Goal: Task Accomplishment & Management: Manage account settings

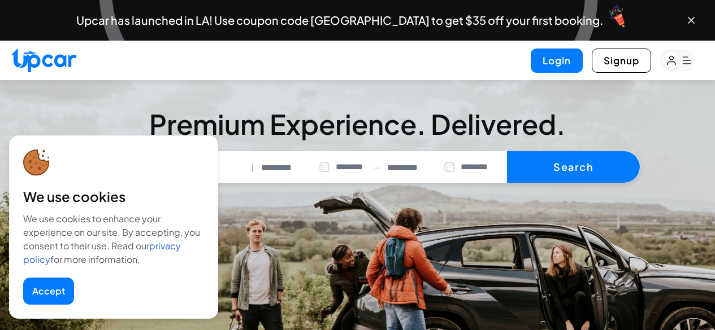
select select "********"
click at [562, 60] on button "Login" at bounding box center [556, 61] width 52 height 24
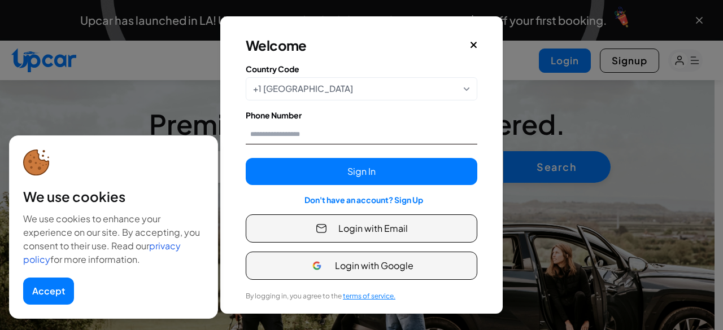
click at [296, 137] on input "Phone Number" at bounding box center [362, 134] width 232 height 21
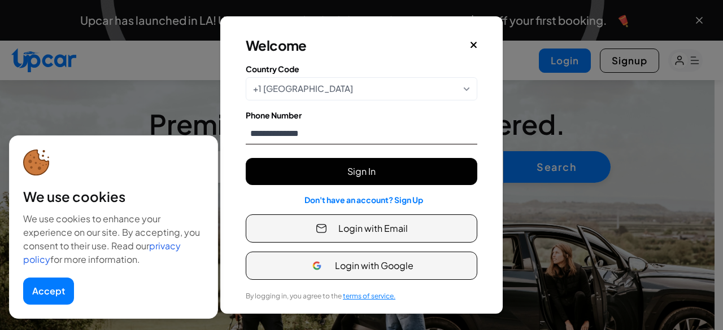
type input "**********"
click at [387, 177] on button "Sign In" at bounding box center [362, 171] width 232 height 27
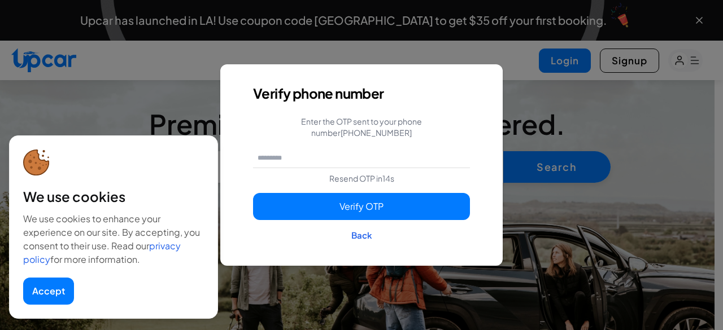
click at [360, 175] on span "Resend OTP in 14 s" at bounding box center [361, 178] width 65 height 10
click at [328, 153] on input "text" at bounding box center [361, 157] width 217 height 21
type input "******"
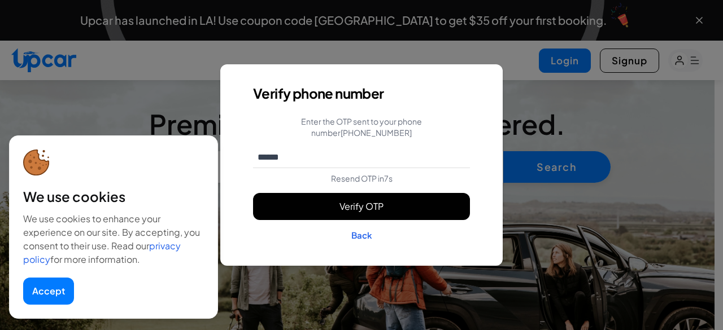
click at [397, 203] on button "Verify OTP" at bounding box center [361, 206] width 217 height 27
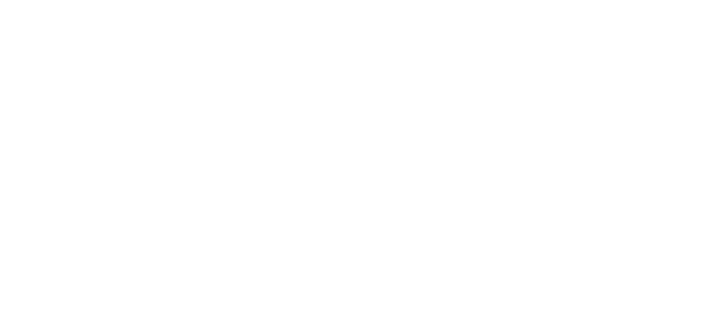
select select "********"
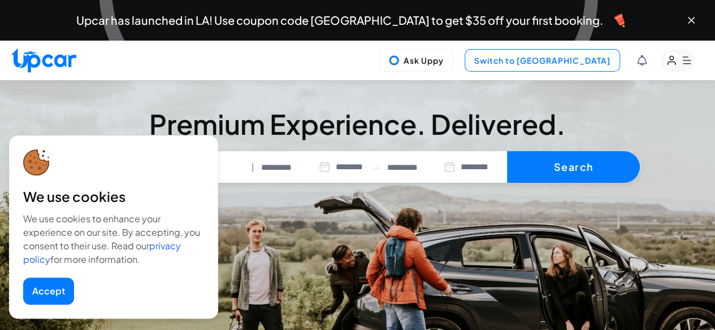
click at [560, 55] on button "Switch to [GEOGRAPHIC_DATA]" at bounding box center [541, 60] width 155 height 23
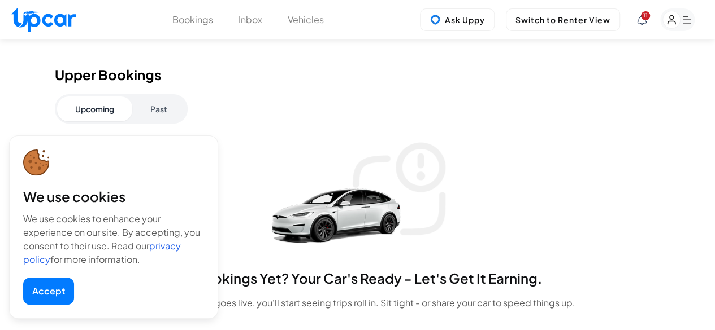
click at [38, 298] on button "Accept" at bounding box center [48, 291] width 51 height 27
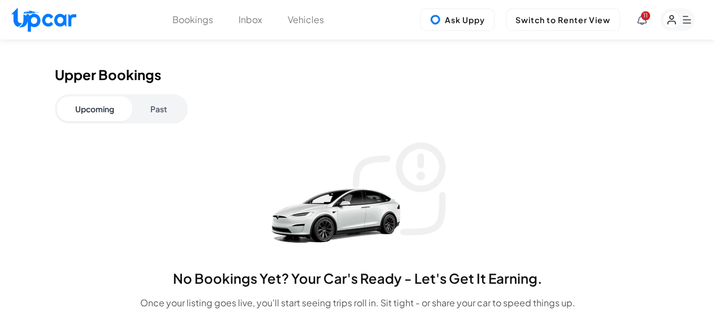
click at [685, 20] on rect "button" at bounding box center [677, 19] width 34 height 23
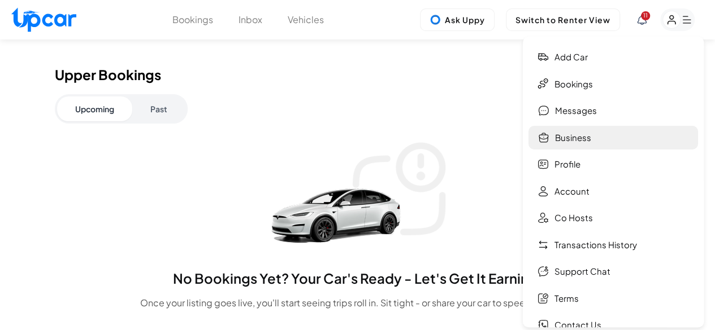
click at [566, 143] on link "Business" at bounding box center [612, 138] width 169 height 24
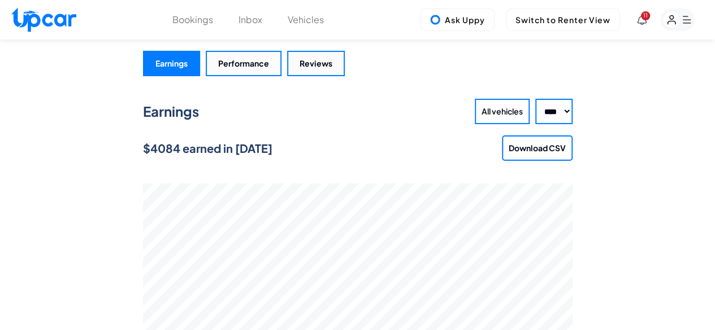
click at [196, 23] on button "Bookings" at bounding box center [192, 20] width 41 height 14
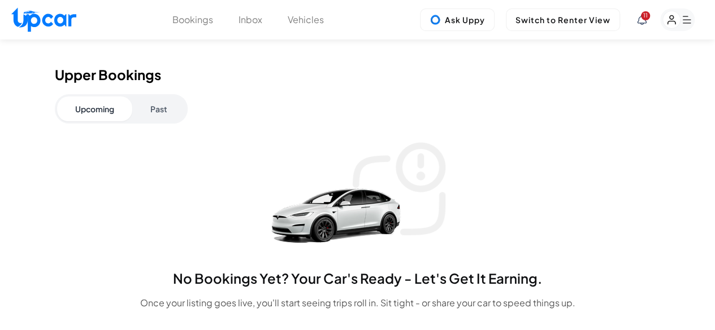
click at [174, 106] on button "Past" at bounding box center [158, 109] width 53 height 25
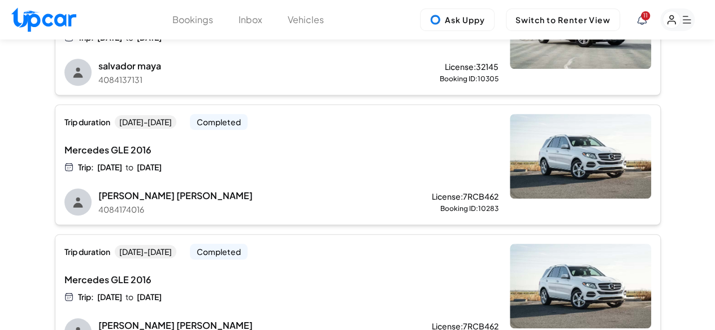
scroll to position [426, 0]
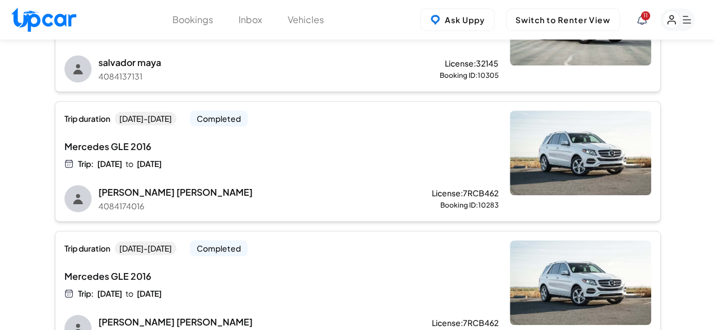
click at [576, 151] on img at bounding box center [580, 153] width 141 height 85
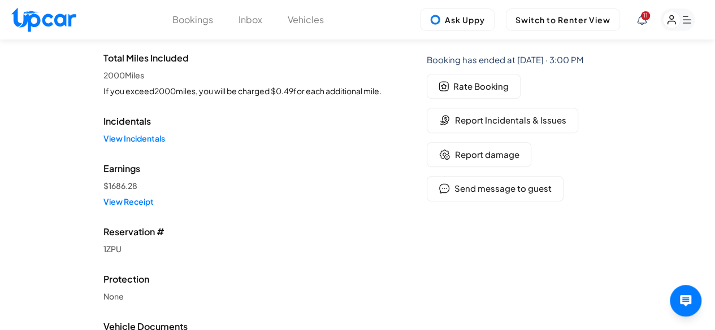
scroll to position [177, 0]
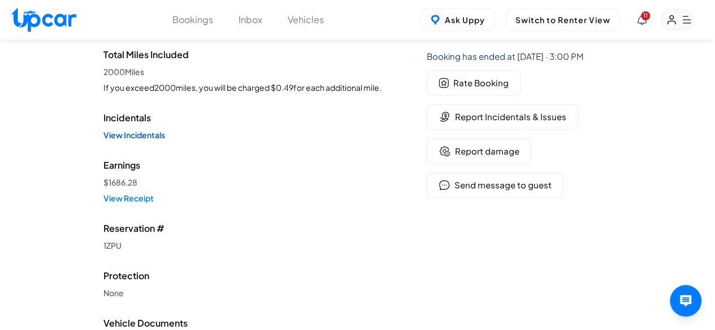
click at [123, 137] on link "View Incidentals" at bounding box center [242, 134] width 278 height 11
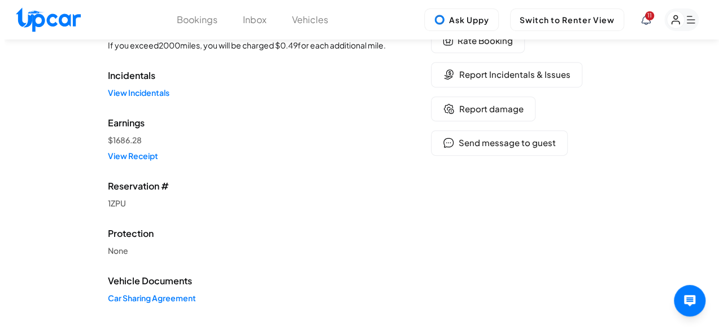
scroll to position [220, 0]
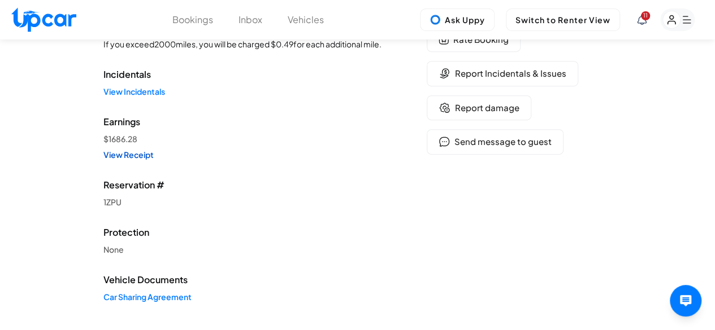
click at [116, 159] on link "View Receipt" at bounding box center [242, 154] width 278 height 11
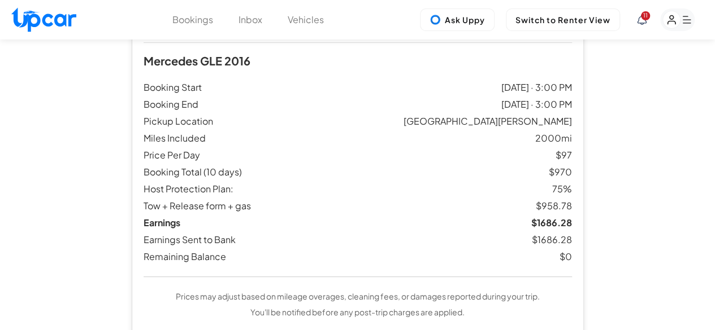
scroll to position [116, 0]
